Goal: Communication & Community: Answer question/provide support

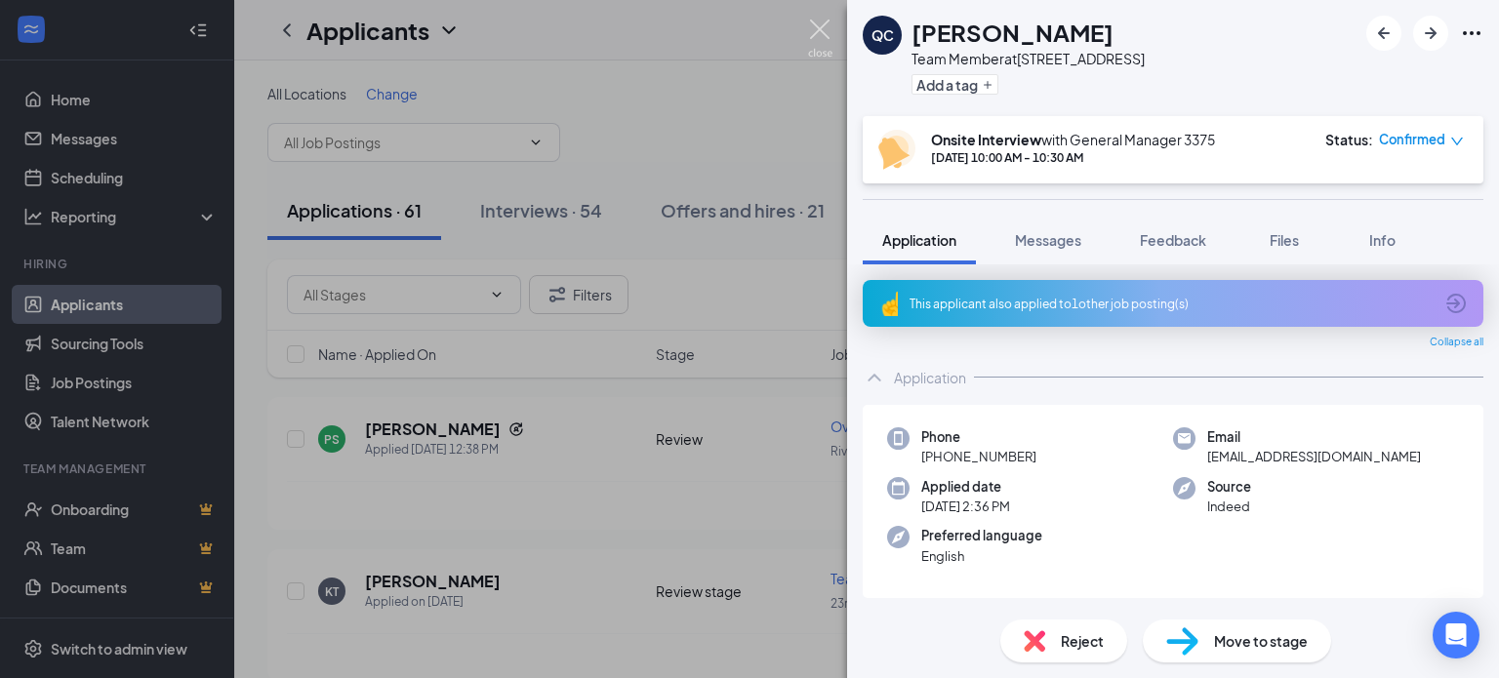
click at [822, 31] on img at bounding box center [820, 39] width 24 height 38
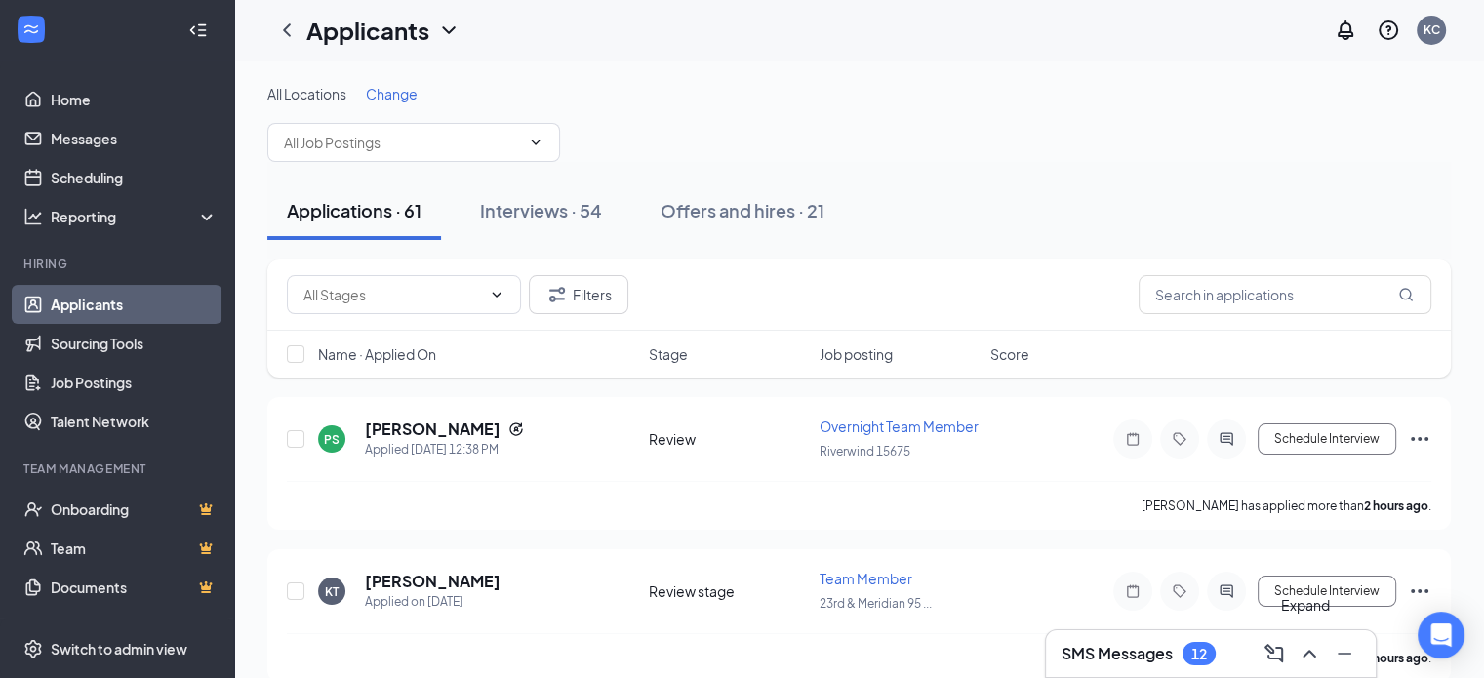
click at [1304, 654] on icon "ChevronUp" at bounding box center [1309, 653] width 23 height 23
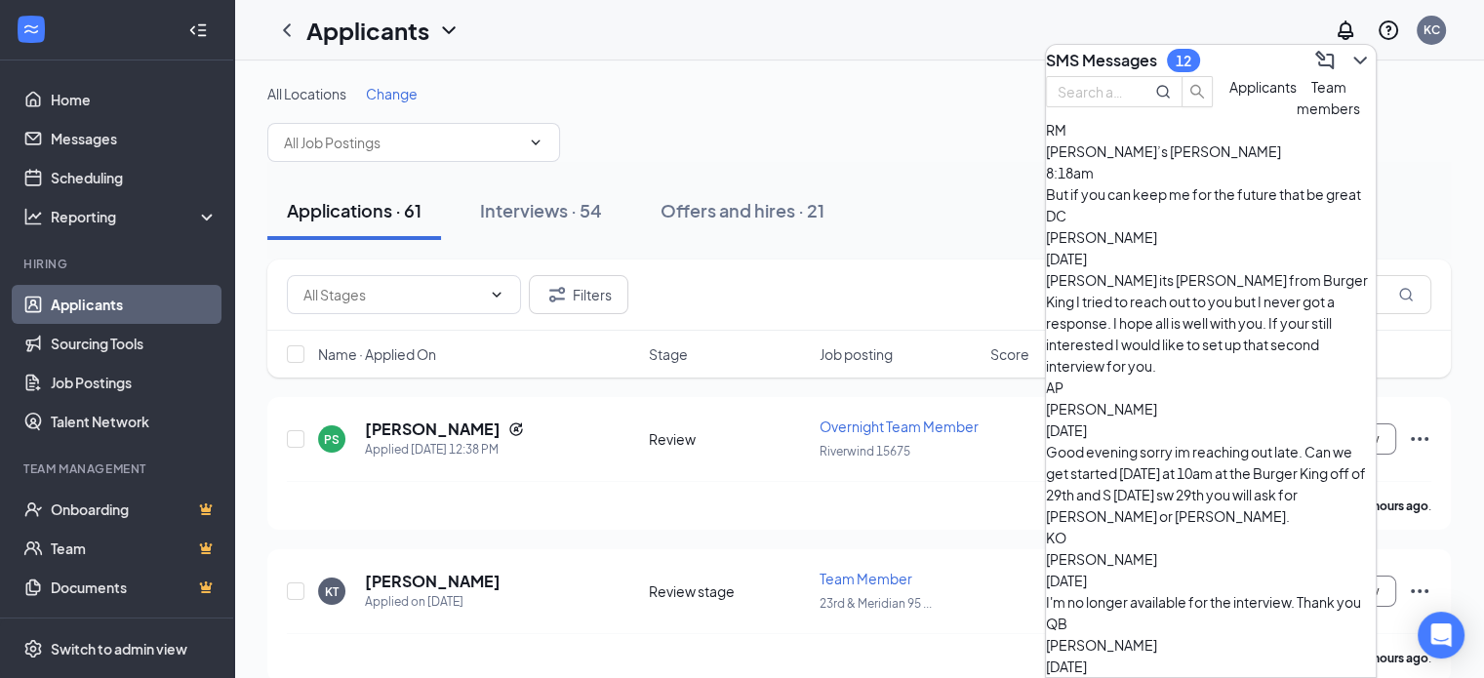
click at [1157, 400] on span "[PERSON_NAME]" at bounding box center [1101, 409] width 111 height 18
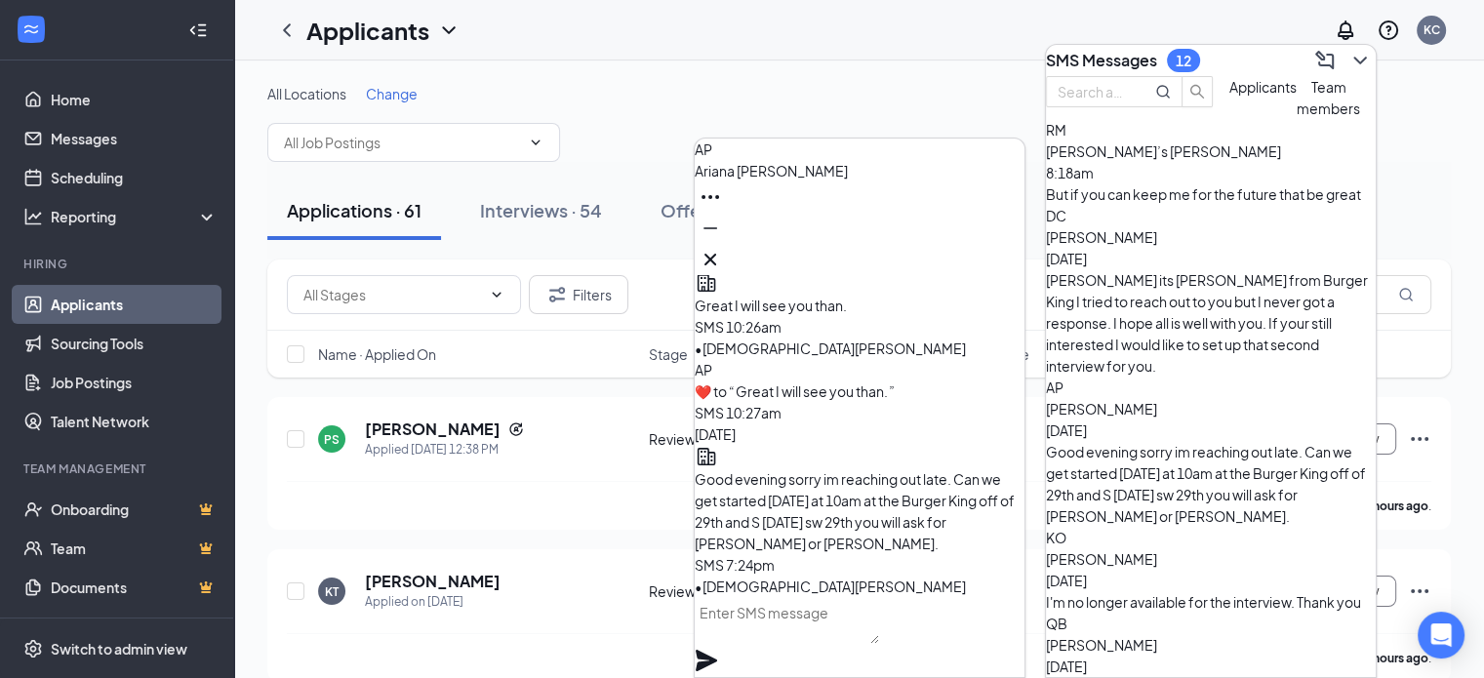
click at [762, 633] on textarea at bounding box center [787, 620] width 184 height 47
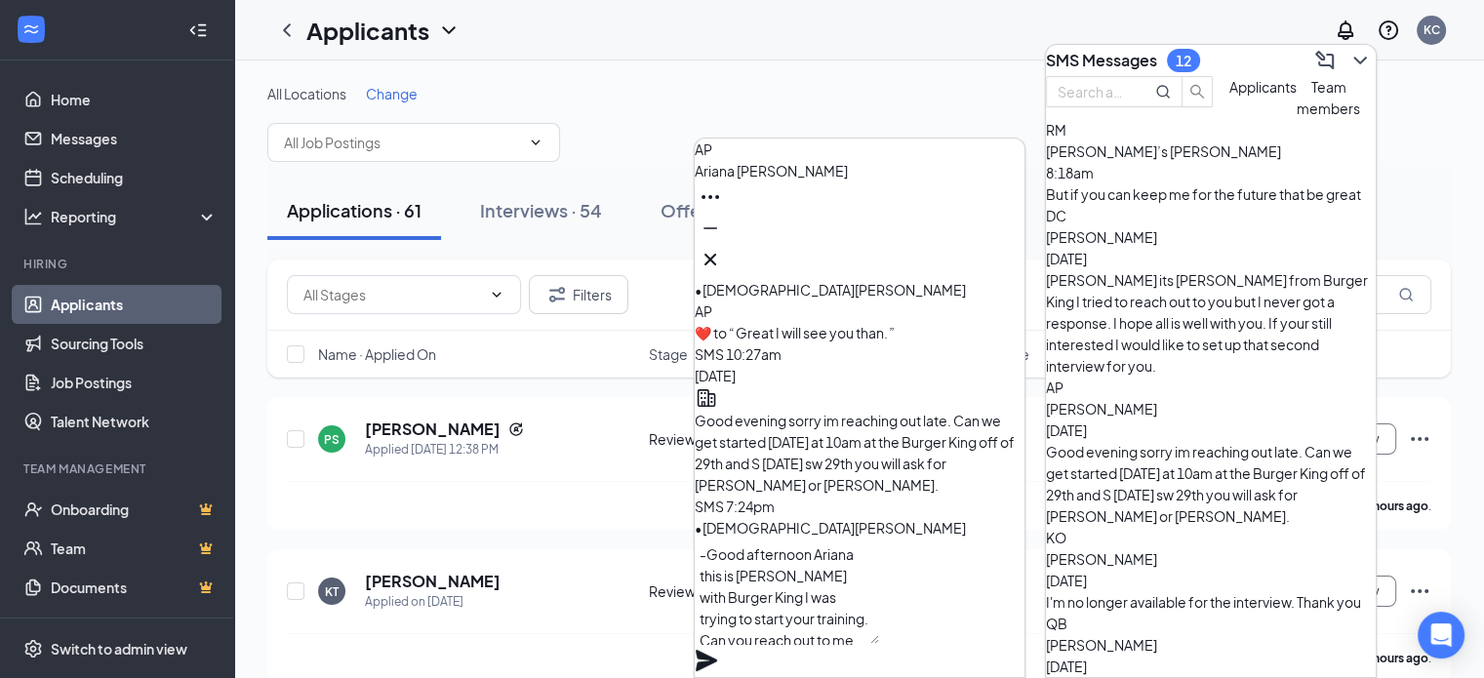
scroll to position [1, 0]
type textarea "-Good afternoon Ariana this is [PERSON_NAME] with Burger King I was trying to s…"
click at [717, 650] on icon "Plane" at bounding box center [706, 660] width 21 height 21
click at [722, 248] on icon "Cross" at bounding box center [710, 259] width 23 height 23
